Goal: Information Seeking & Learning: Learn about a topic

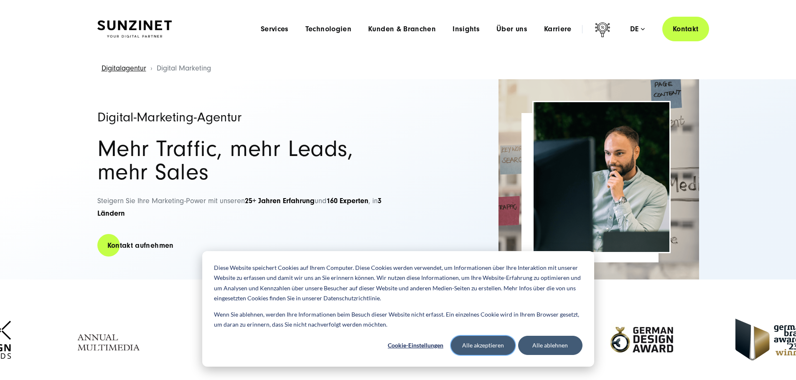
click at [499, 345] on button "Alle akzeptieren" at bounding box center [483, 345] width 64 height 19
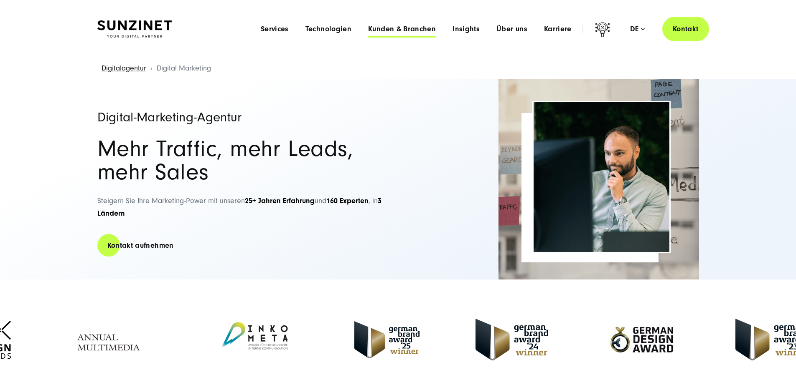
click at [401, 27] on span "Kunden & Branchen" at bounding box center [402, 29] width 68 height 8
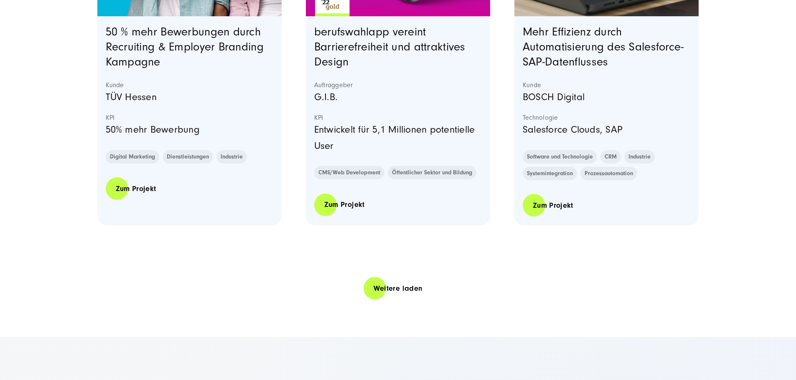
scroll to position [1796, 0]
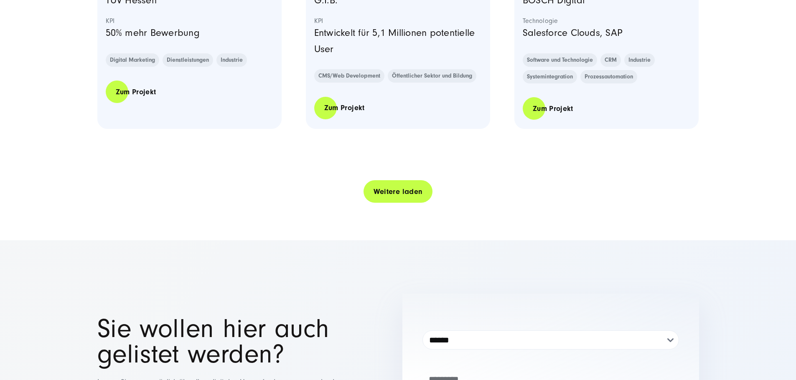
click at [397, 204] on link "Weitere laden" at bounding box center [397, 192] width 69 height 24
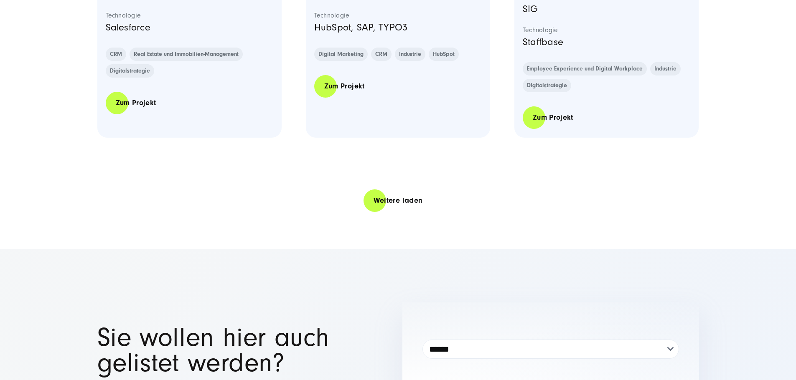
scroll to position [3591, 0]
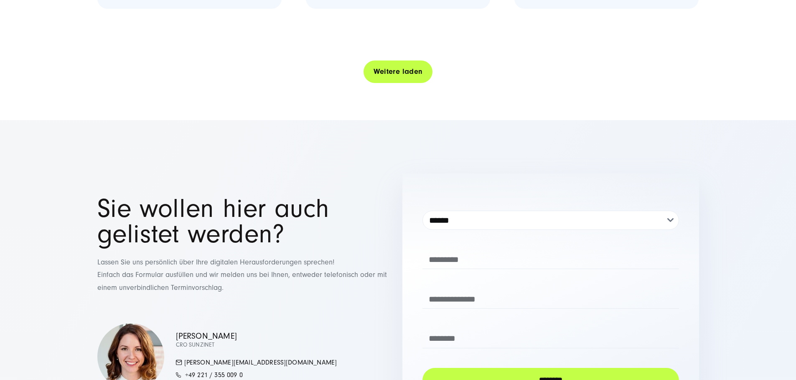
click at [391, 84] on link "Weitere laden" at bounding box center [397, 72] width 69 height 24
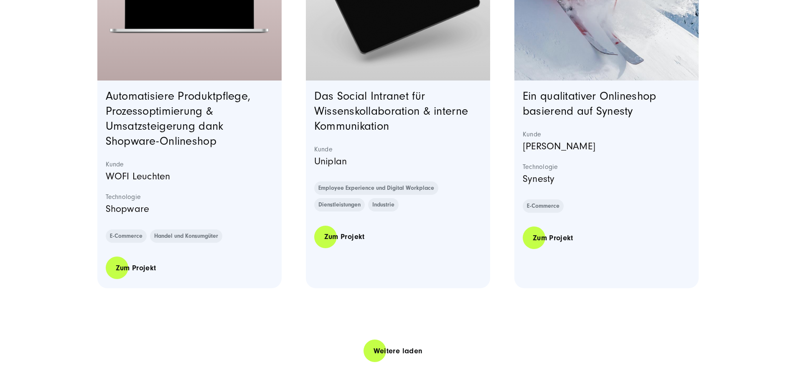
scroll to position [5178, 0]
